Goal: Navigation & Orientation: Find specific page/section

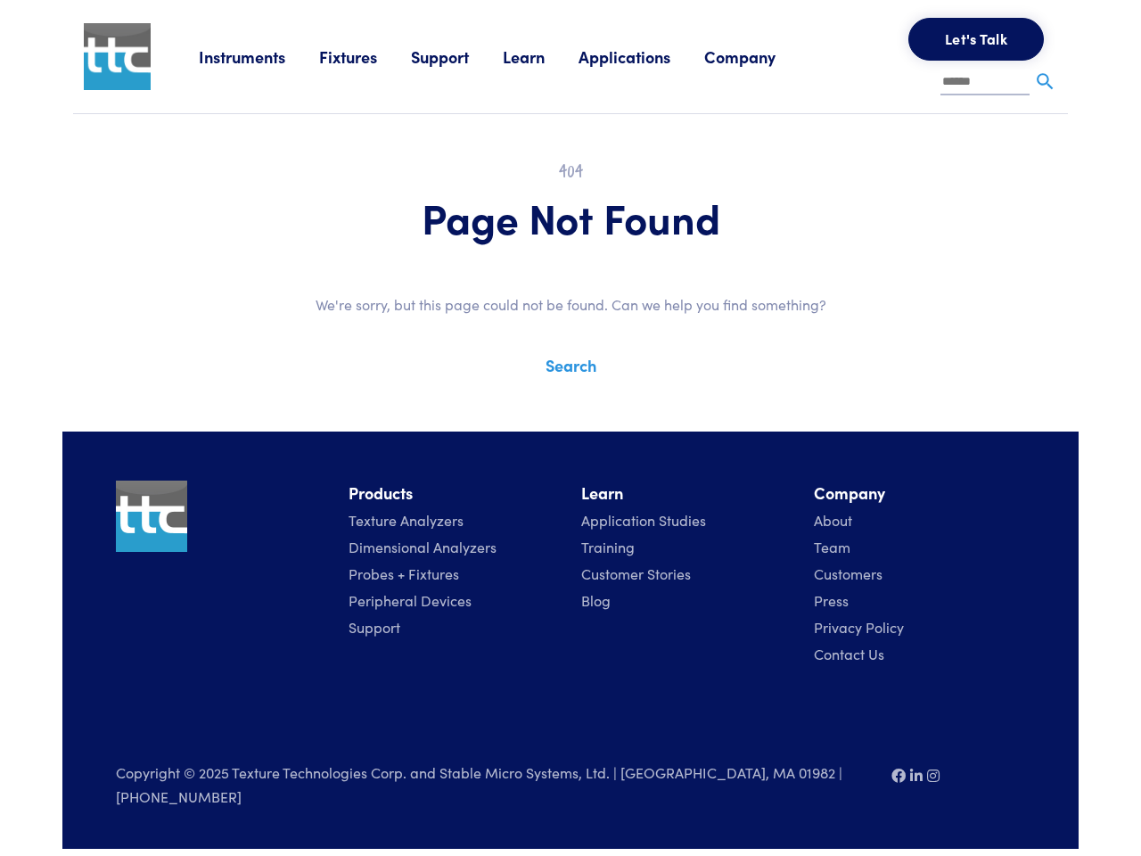
click at [571, 415] on div "Instruments Texture Analyzers Measure any physical product characteristic. TA.X…" at bounding box center [570, 424] width 1016 height 849
click at [260, 56] on link "Instruments" at bounding box center [259, 56] width 120 height 22
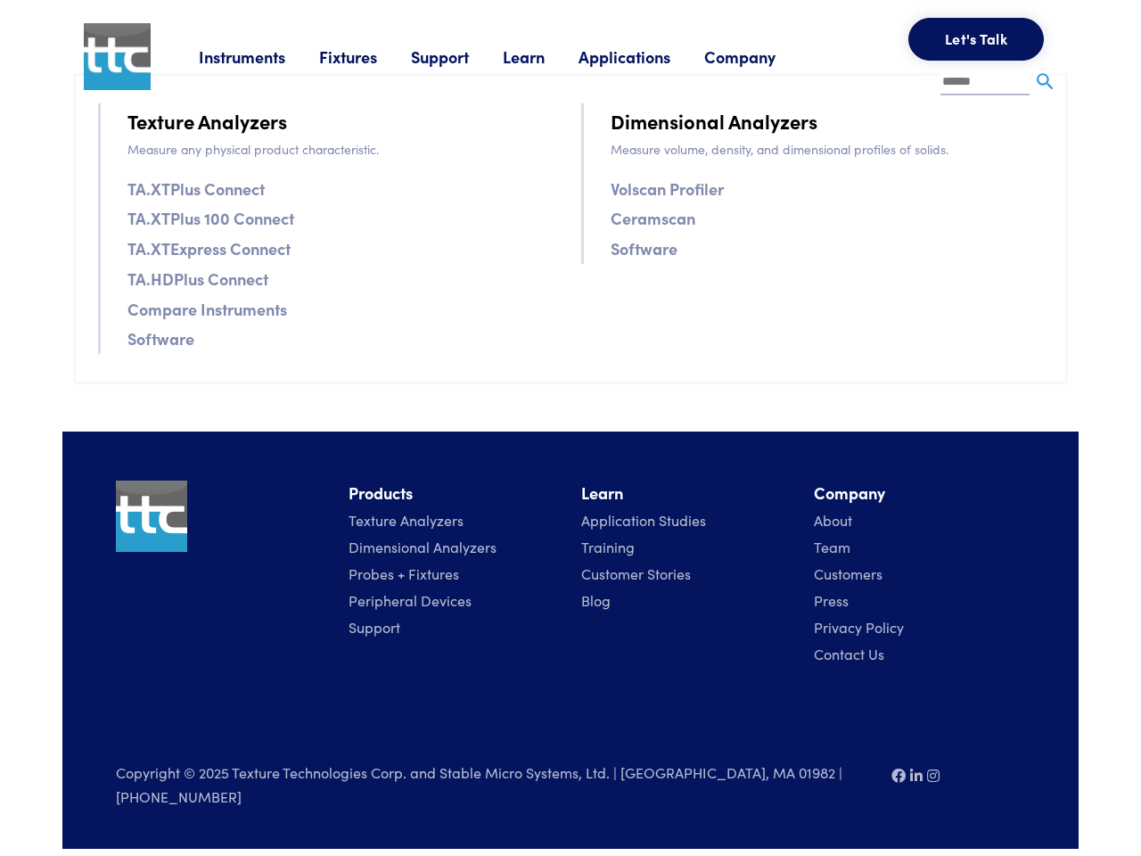
click at [367, 56] on link "Fixtures" at bounding box center [365, 56] width 92 height 22
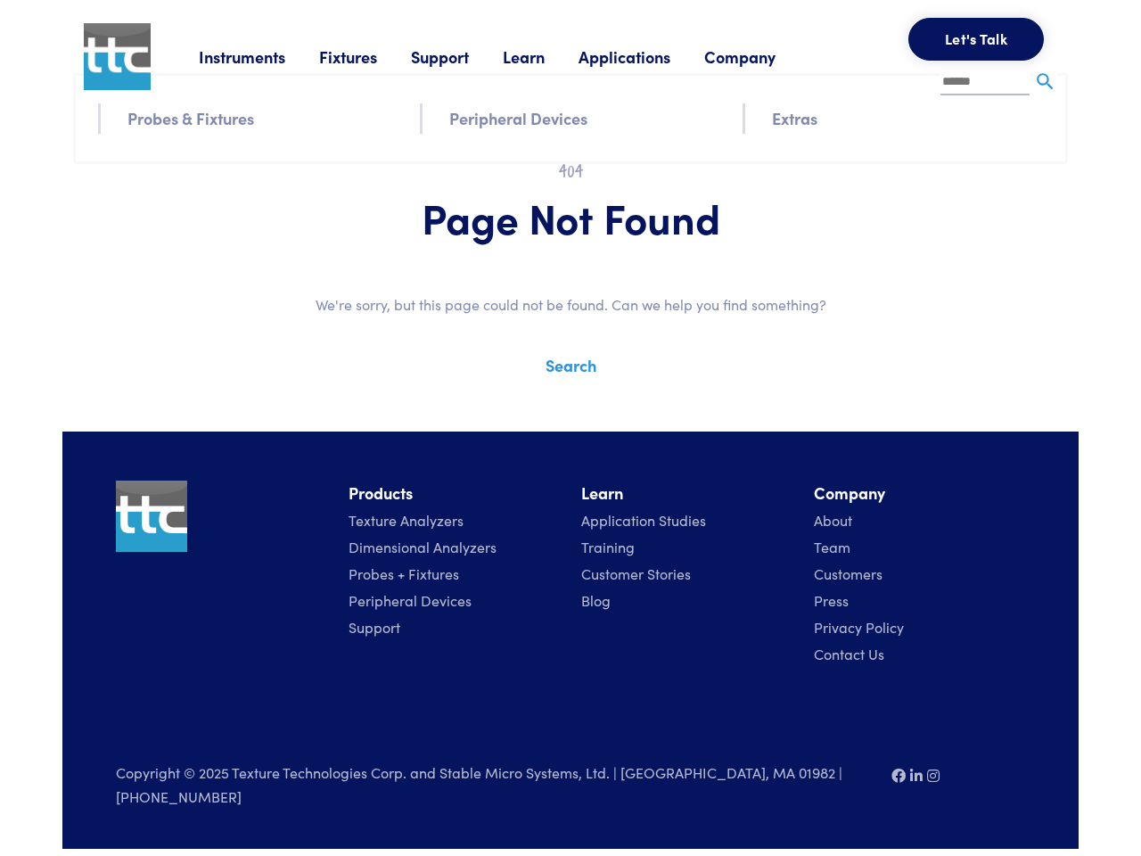
click at [461, 56] on link "Support" at bounding box center [457, 56] width 92 height 22
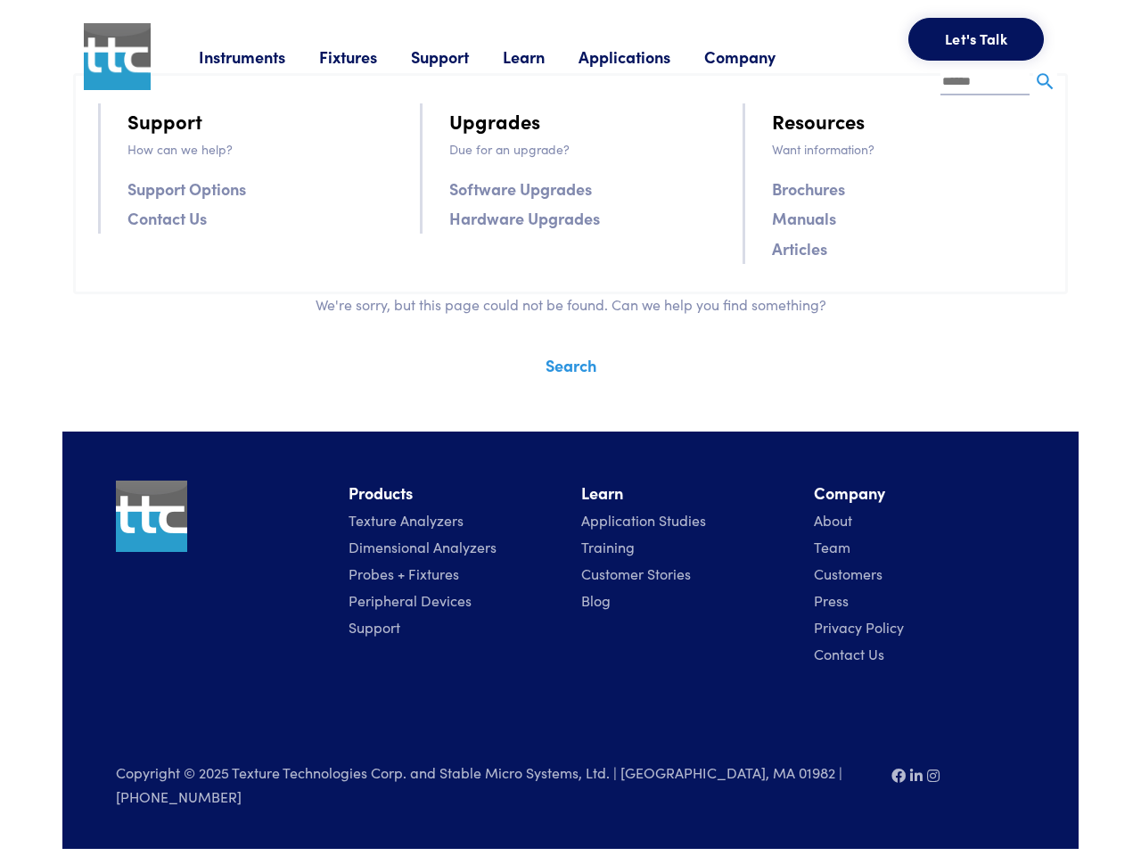
click at [547, 56] on link "Learn" at bounding box center [541, 56] width 76 height 22
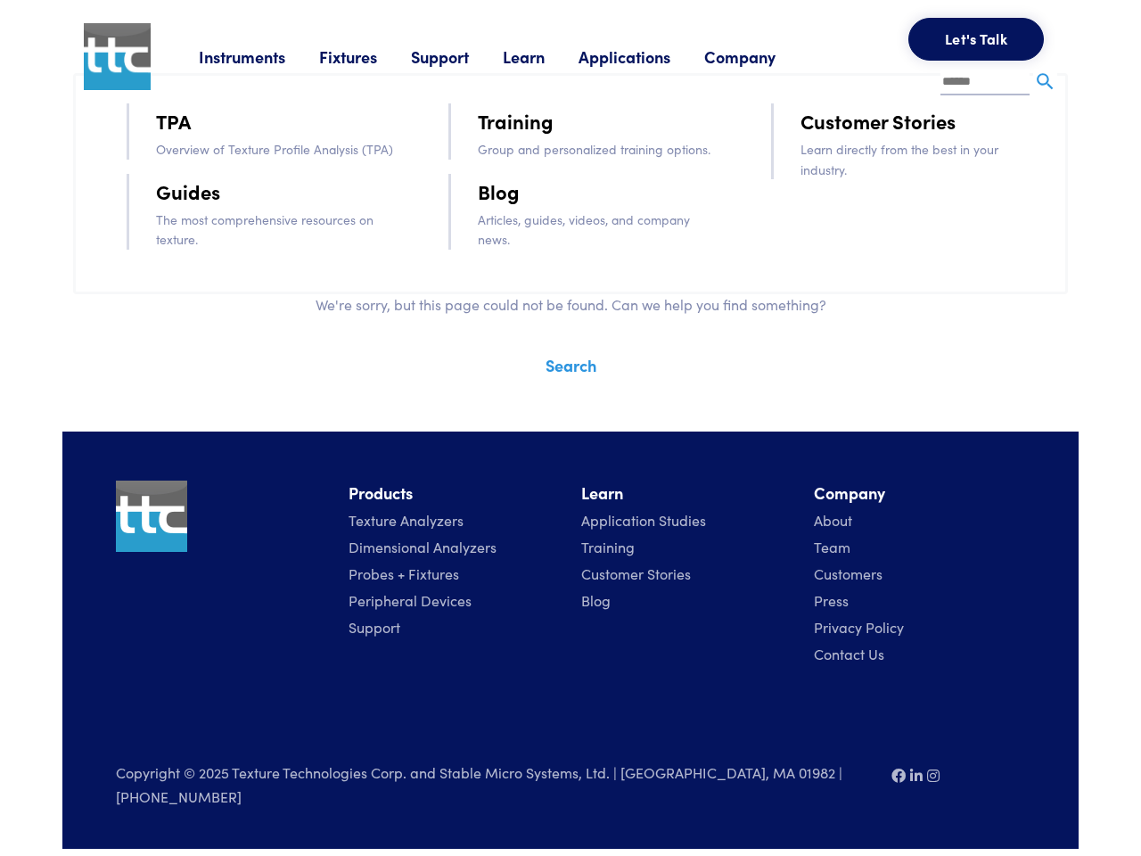
click at [648, 56] on link "Applications" at bounding box center [642, 56] width 126 height 22
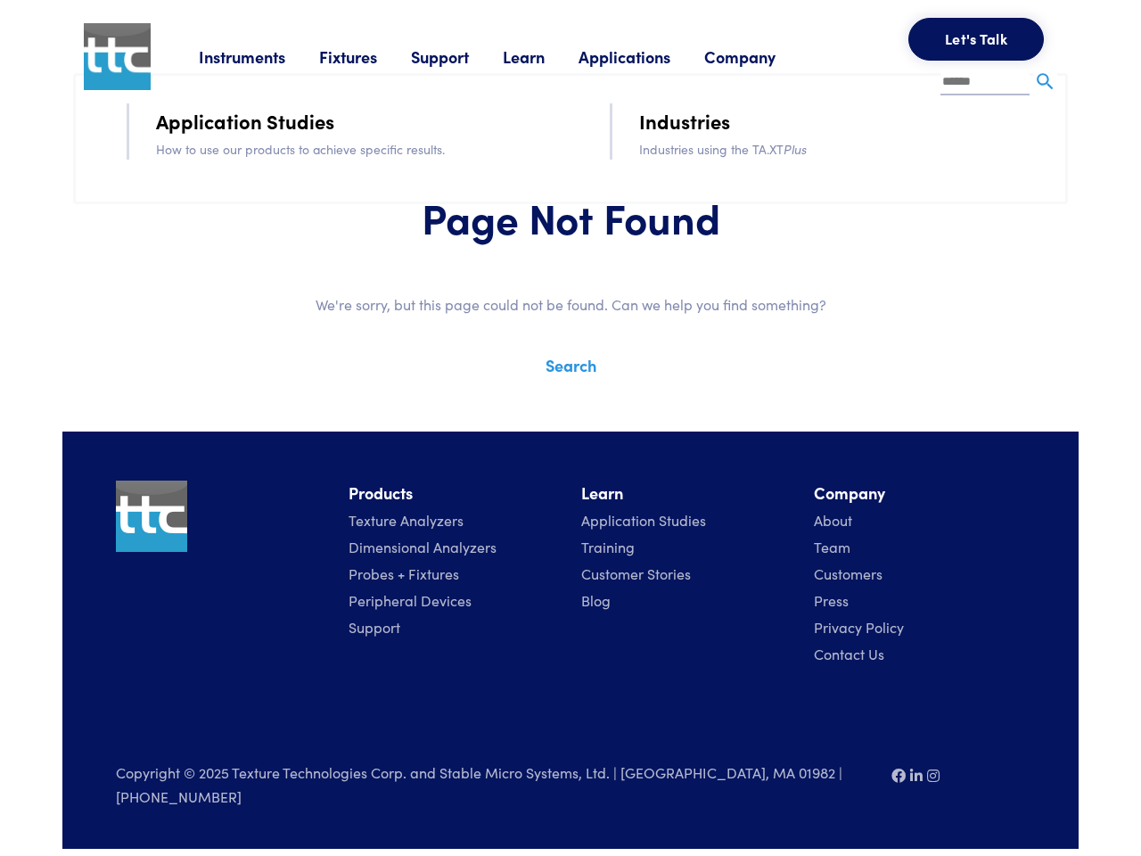
click at [764, 56] on link "Company" at bounding box center [756, 56] width 105 height 22
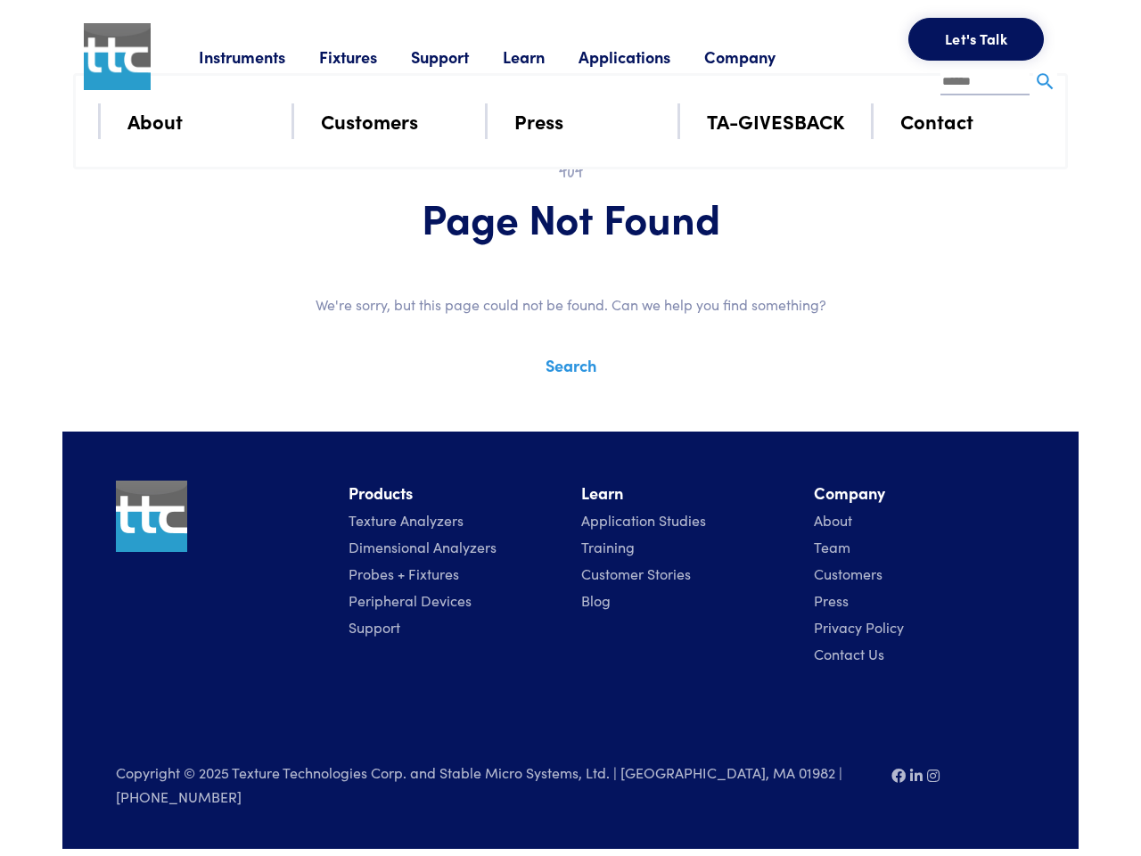
click at [976, 39] on button "Let's Talk" at bounding box center [977, 39] width 136 height 43
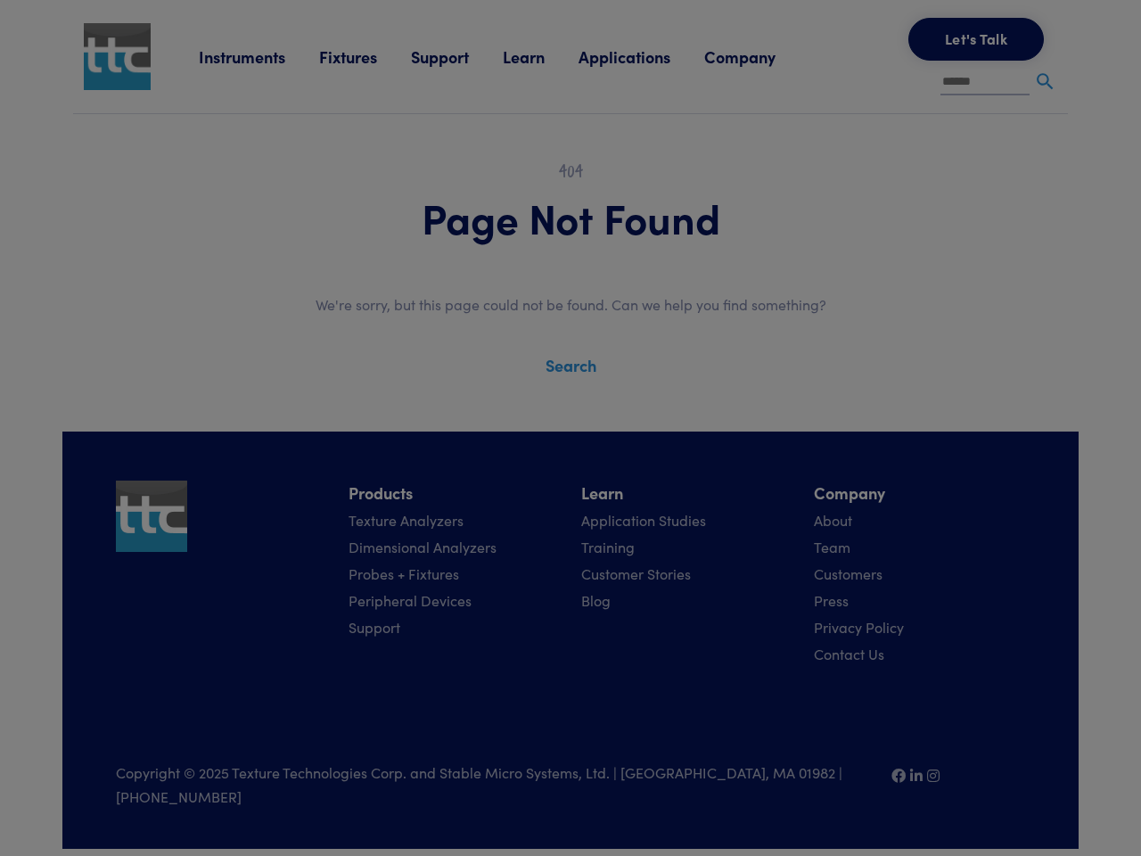
click at [0, 0] on div "**********" at bounding box center [0, 0] width 0 height 0
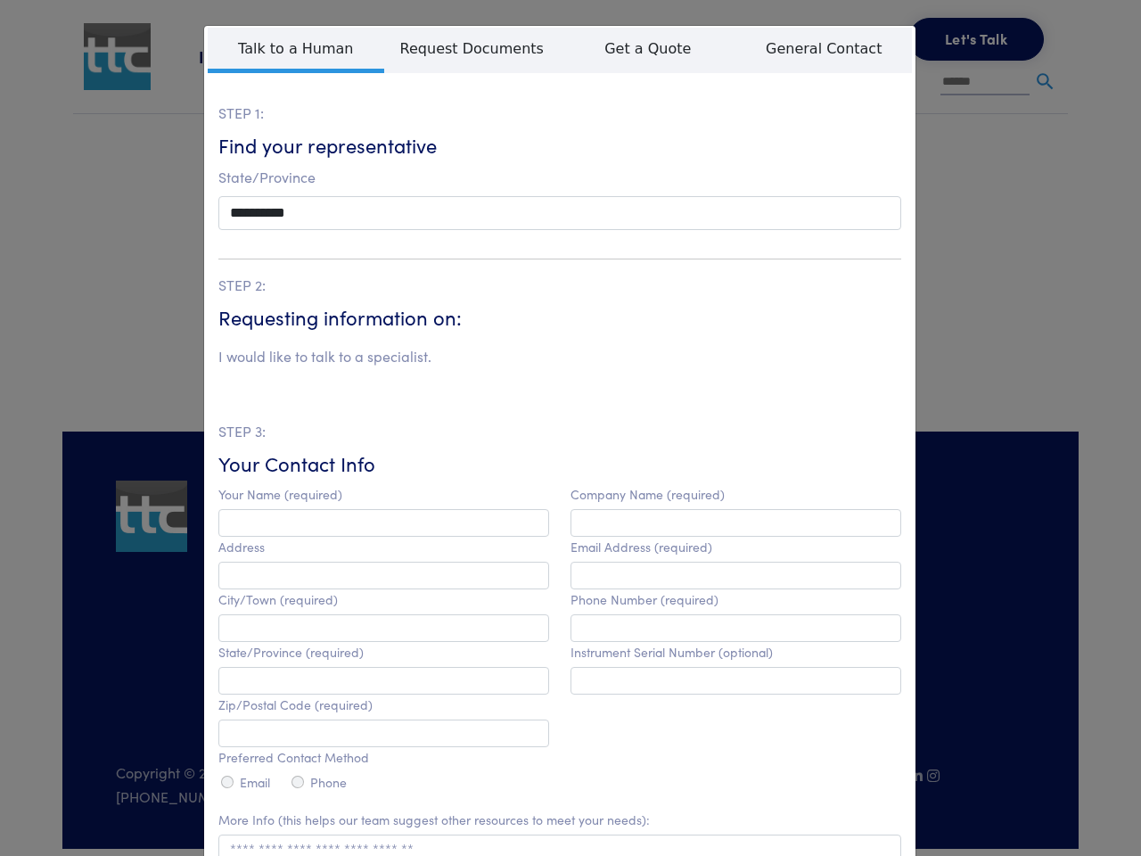
click at [552, 849] on html "Instruments Texture Analyzers Measure any physical product characteristic. TA.X…" at bounding box center [570, 424] width 1141 height 849
